Goal: Transaction & Acquisition: Download file/media

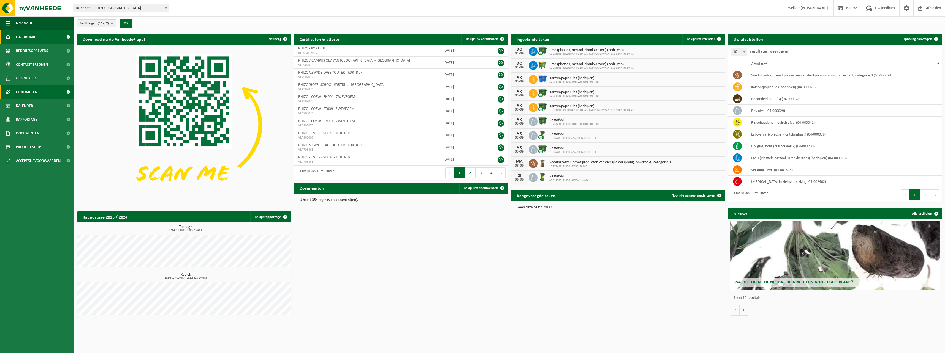
click at [33, 92] on span "Contracten" at bounding box center [26, 92] width 21 height 14
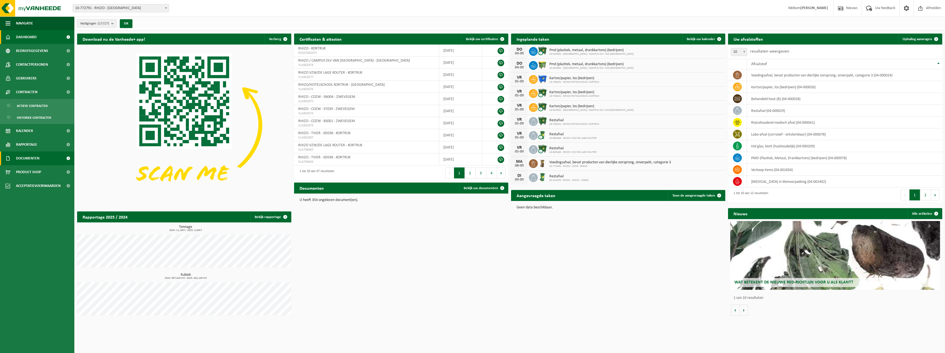
click at [29, 156] on span "Documenten" at bounding box center [27, 159] width 23 height 14
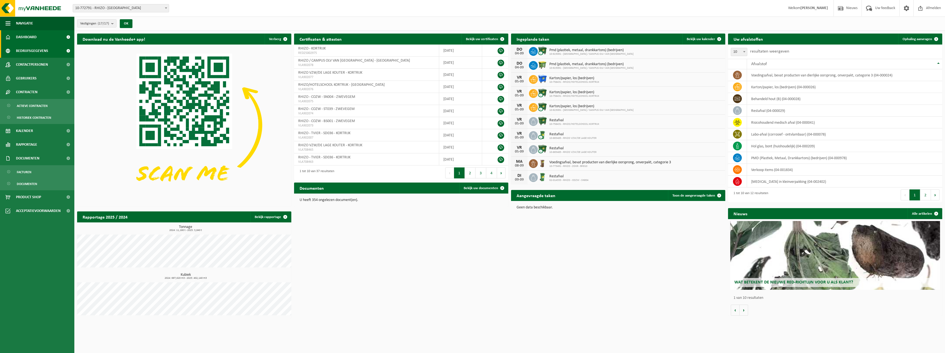
click at [42, 52] on span "Bedrijfsgegevens" at bounding box center [32, 51] width 32 height 14
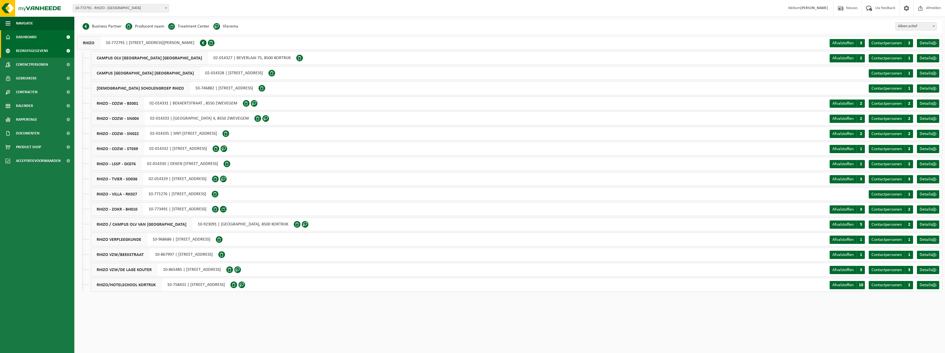
click at [33, 37] on span "Dashboard" at bounding box center [26, 37] width 21 height 14
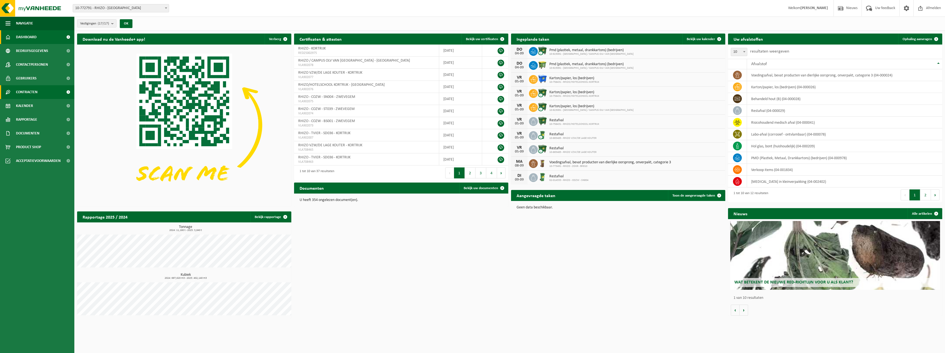
click at [21, 91] on span "Contracten" at bounding box center [26, 92] width 21 height 14
click at [24, 104] on span "Actieve contracten" at bounding box center [32, 106] width 31 height 10
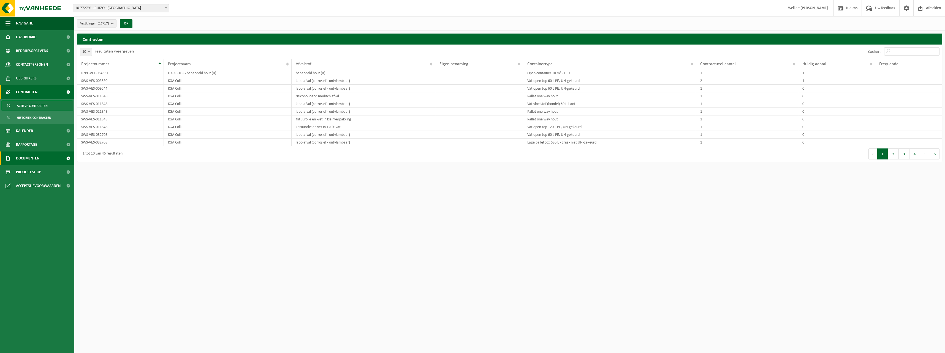
click at [32, 157] on span "Documenten" at bounding box center [27, 159] width 23 height 14
click at [31, 182] on span "Documenten" at bounding box center [27, 184] width 20 height 10
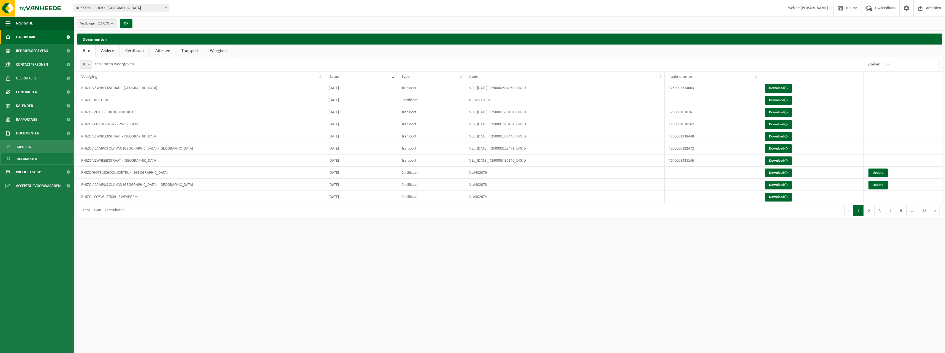
click at [24, 37] on span "Dashboard" at bounding box center [26, 37] width 21 height 14
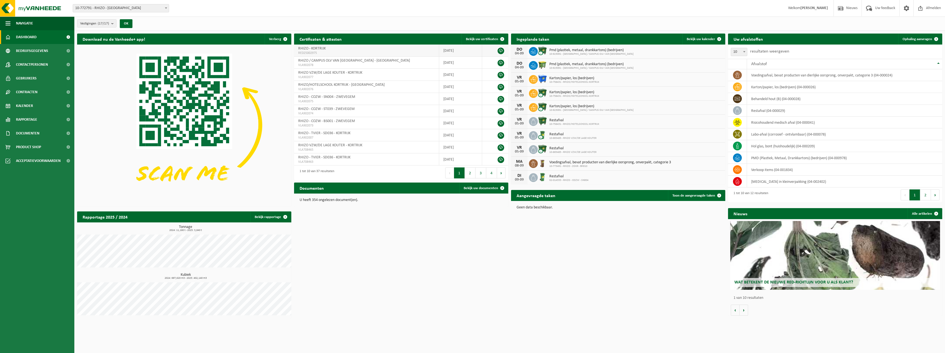
click at [501, 50] on link at bounding box center [500, 51] width 7 height 7
click at [502, 64] on link at bounding box center [500, 63] width 7 height 7
click at [499, 75] on link at bounding box center [500, 75] width 7 height 7
